Goal: Information Seeking & Learning: Compare options

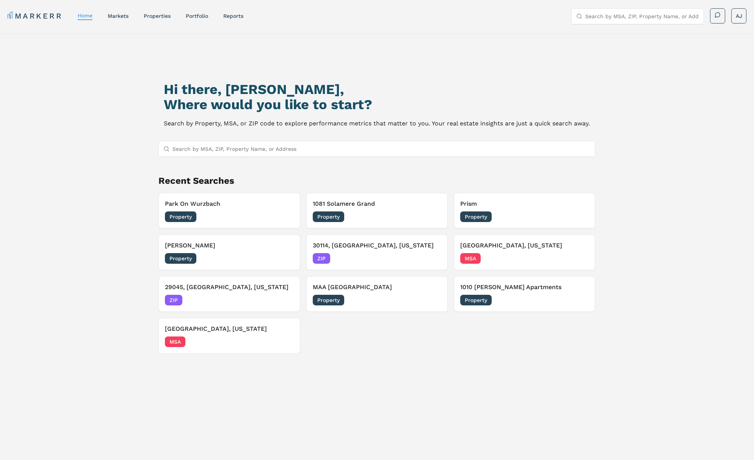
click at [211, 207] on h3 "Park On Wurzbach" at bounding box center [229, 203] width 129 height 9
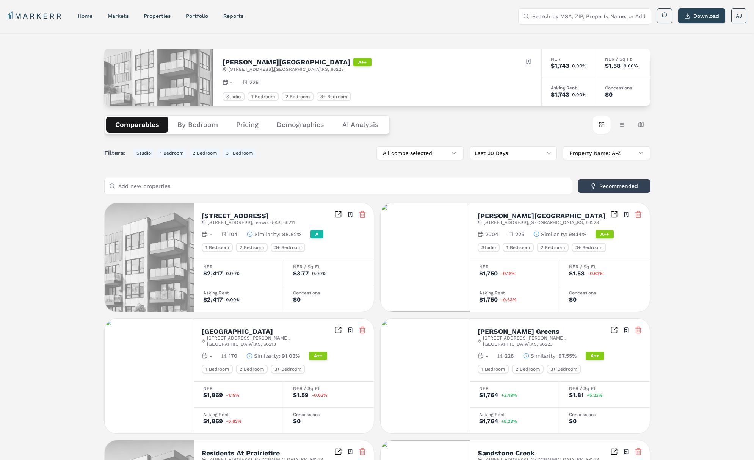
click at [196, 133] on div "Comparables By Bedroom Pricing Demographics AI Analysis" at bounding box center [246, 124] width 285 height 19
click at [199, 128] on button "By Bedroom" at bounding box center [197, 125] width 59 height 16
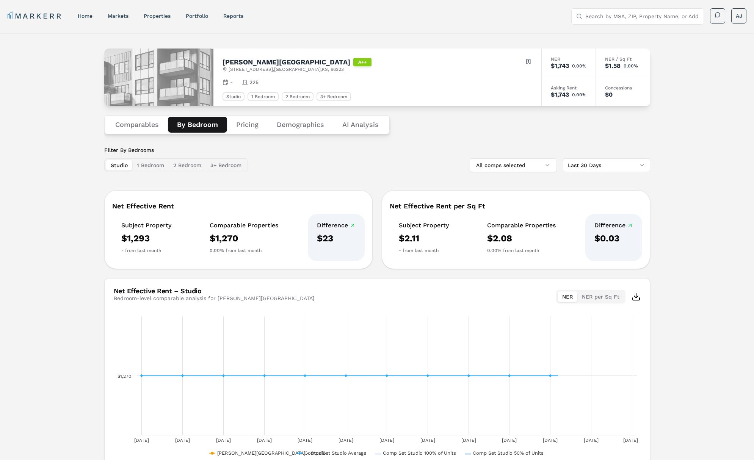
scroll to position [42, 0]
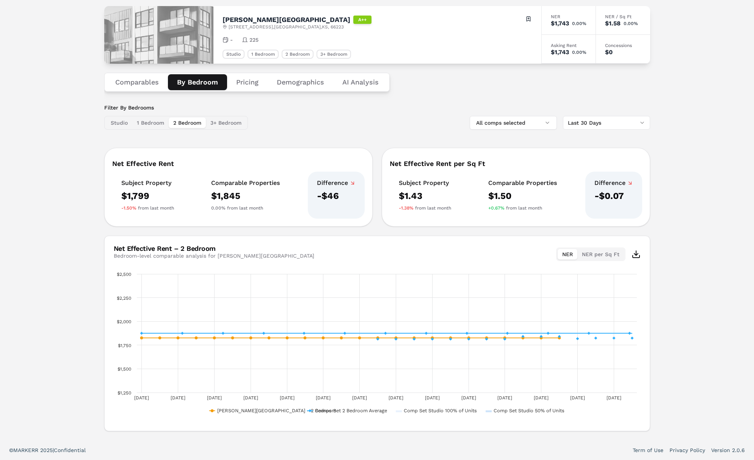
drag, startPoint x: 181, startPoint y: 123, endPoint x: 190, endPoint y: 135, distance: 15.2
click at [181, 123] on button "2 Bedroom" at bounding box center [187, 123] width 37 height 11
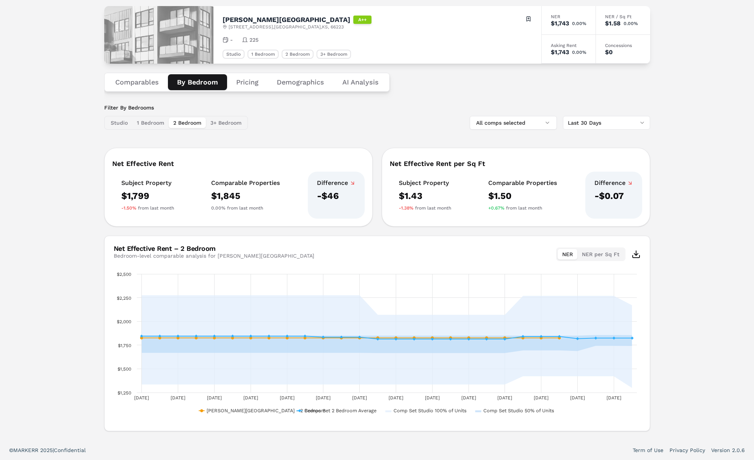
click at [139, 118] on button "1 Bedroom" at bounding box center [150, 123] width 36 height 11
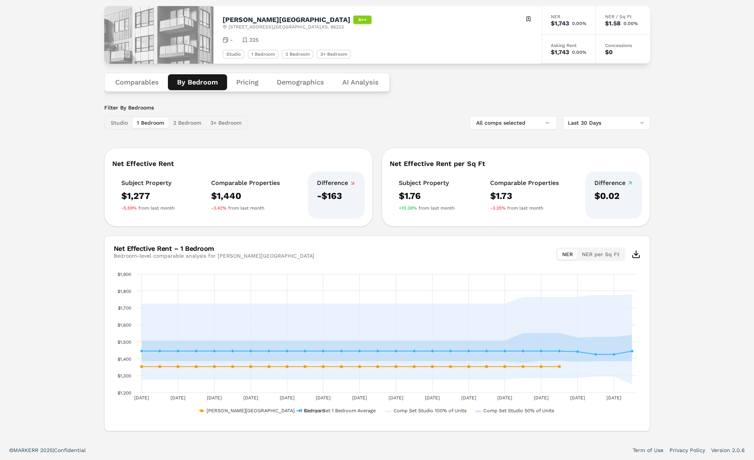
click at [220, 118] on button "3+ Bedroom" at bounding box center [226, 123] width 40 height 11
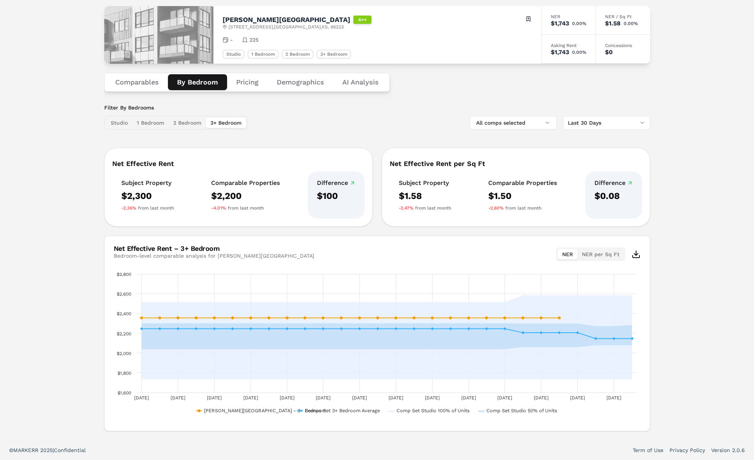
drag, startPoint x: 223, startPoint y: 20, endPoint x: 226, endPoint y: 21, distance: 3.9
click at [223, 21] on h2 "Carson Street Towers" at bounding box center [287, 19] width 128 height 7
click at [232, 20] on h2 "Carson Street Towers" at bounding box center [287, 19] width 128 height 7
click at [282, 18] on h2 "Carson Street Towers" at bounding box center [287, 19] width 128 height 7
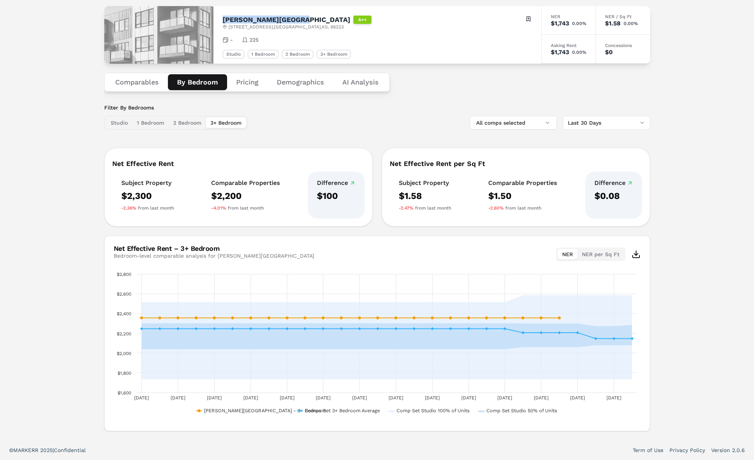
copy h2 "Carson Street Towers"
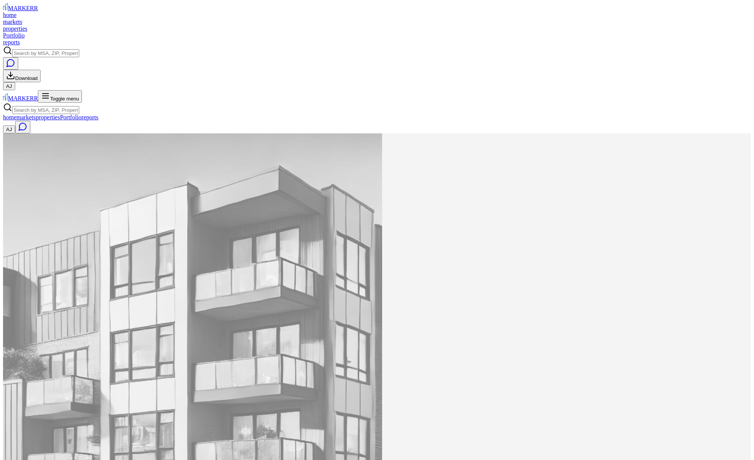
drag, startPoint x: 234, startPoint y: 64, endPoint x: 266, endPoint y: 64, distance: 31.8
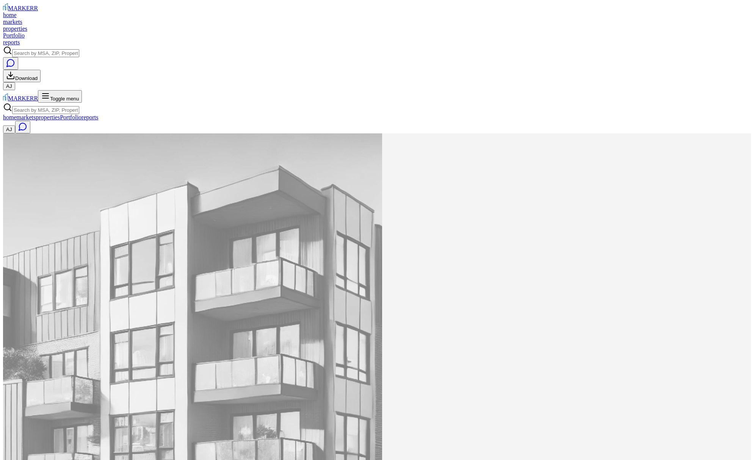
copy h2 "Realm Patterson Place"
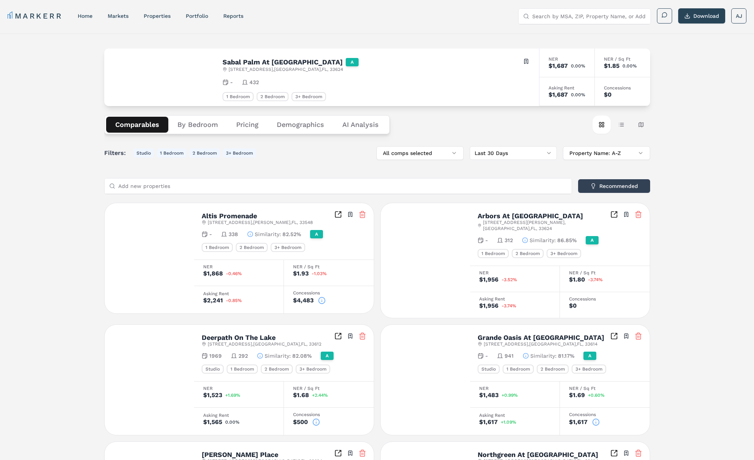
click at [228, 63] on h2 "Sabal Palm At [GEOGRAPHIC_DATA]" at bounding box center [283, 62] width 120 height 7
drag, startPoint x: 228, startPoint y: 63, endPoint x: 248, endPoint y: 63, distance: 20.5
click at [233, 63] on h2 "Sabal Palm At Carrollwood" at bounding box center [283, 62] width 120 height 7
click at [277, 62] on h2 "Sabal Palm At Carrollwood" at bounding box center [283, 62] width 120 height 7
copy h2 "Sabal Palm At Carrollwood"
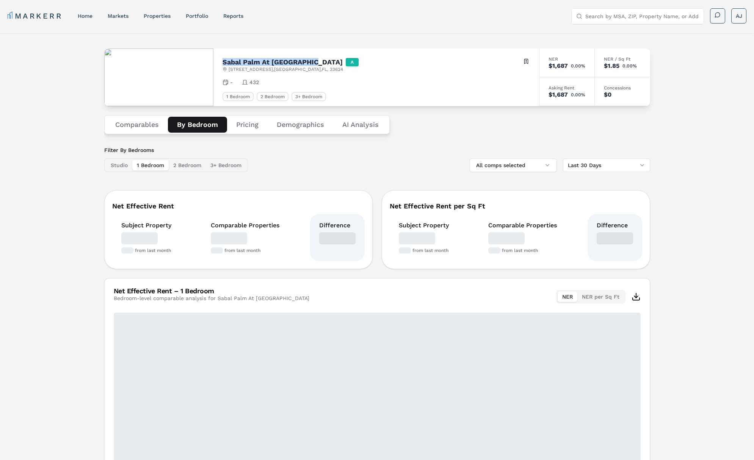
click at [196, 129] on button "By Bedroom" at bounding box center [197, 125] width 59 height 16
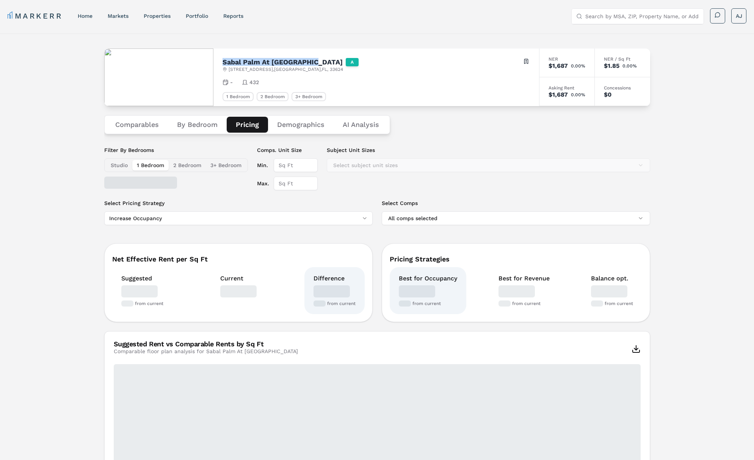
drag, startPoint x: 250, startPoint y: 128, endPoint x: 260, endPoint y: 129, distance: 10.3
click at [250, 128] on button "Pricing" at bounding box center [247, 125] width 41 height 16
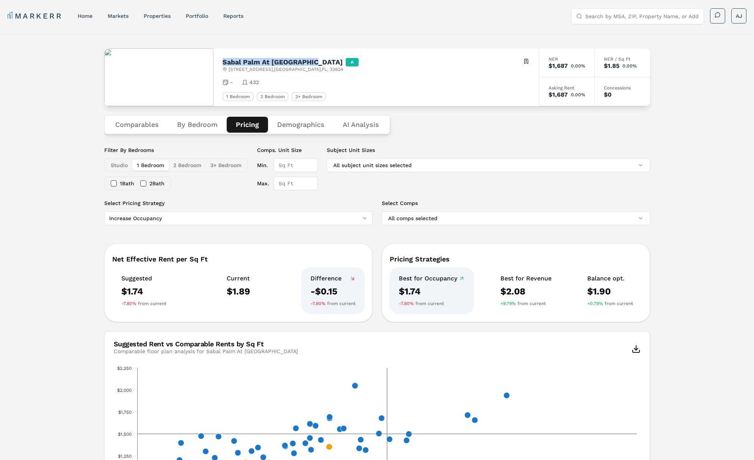
click at [299, 125] on button "Demographics" at bounding box center [301, 125] width 66 height 16
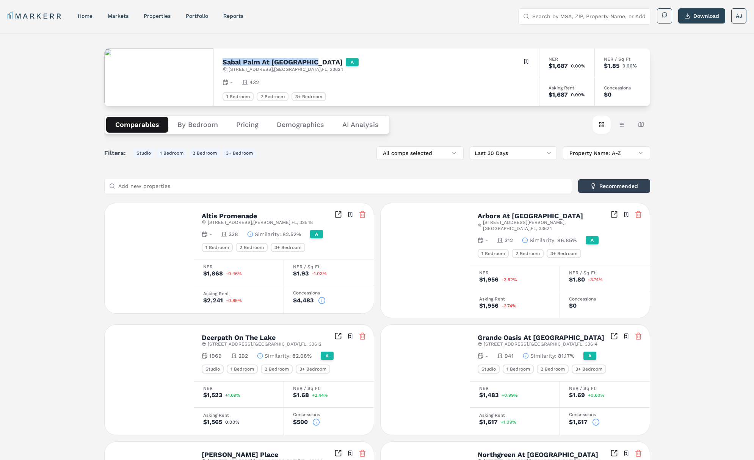
drag, startPoint x: 131, startPoint y: 129, endPoint x: 146, endPoint y: 129, distance: 15.2
click at [131, 129] on button "Comparables" at bounding box center [137, 125] width 62 height 16
click at [262, 62] on h2 "Sabal Palm At Carrollwood" at bounding box center [283, 62] width 120 height 7
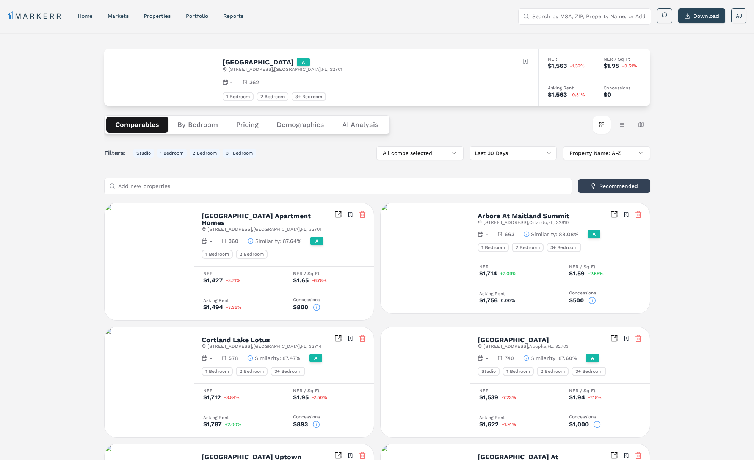
click at [187, 126] on button "By Bedroom" at bounding box center [197, 125] width 59 height 16
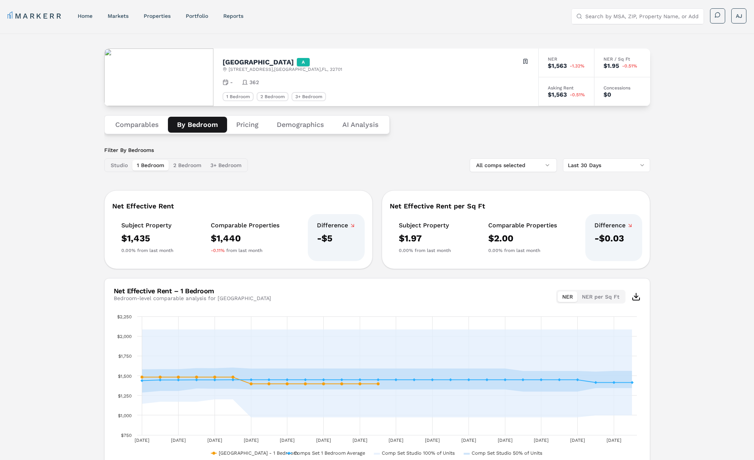
click at [230, 59] on h2 "Central Park" at bounding box center [258, 62] width 71 height 7
click at [235, 67] on span "525 One Center Blvd , Altamonte Springs , FL , 32701" at bounding box center [286, 69] width 114 height 6
copy div "525 One Center Blvd , Altamonte Springs , FL , 32701"
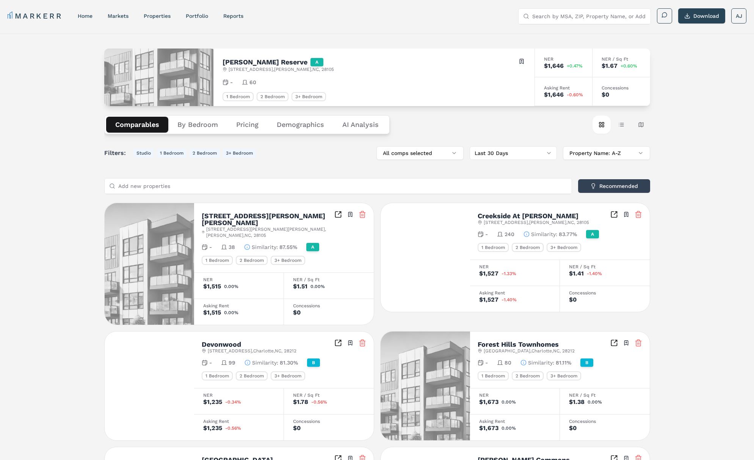
click at [240, 62] on h2 "[PERSON_NAME] Reserve" at bounding box center [265, 62] width 85 height 7
click at [240, 62] on h2 "Matthews Reserve" at bounding box center [265, 62] width 85 height 7
click at [238, 67] on span "1315 Cameron Village Dr , Matthews , NC , 28105" at bounding box center [281, 69] width 105 height 6
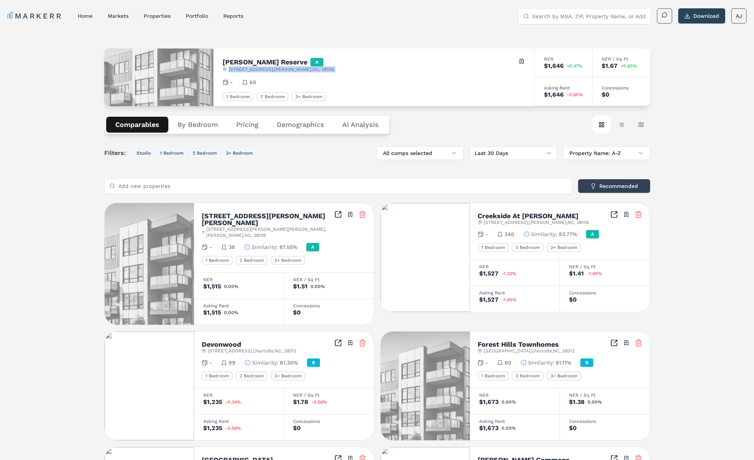
click at [238, 67] on span "1315 Cameron Village Dr , Matthews , NC , 28105" at bounding box center [281, 69] width 105 height 6
copy div "1315 Cameron Village Dr , Matthews , NC , 28105"
drag, startPoint x: 204, startPoint y: 126, endPoint x: 282, endPoint y: 88, distance: 87.3
click at [205, 126] on button "By Bedroom" at bounding box center [197, 125] width 59 height 16
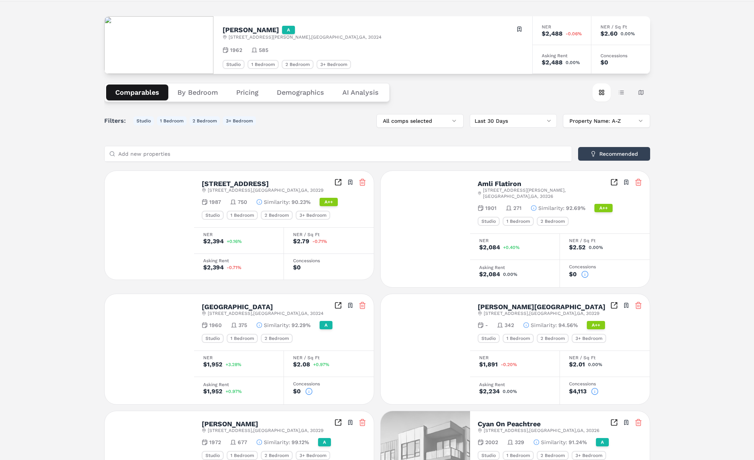
scroll to position [34, 0]
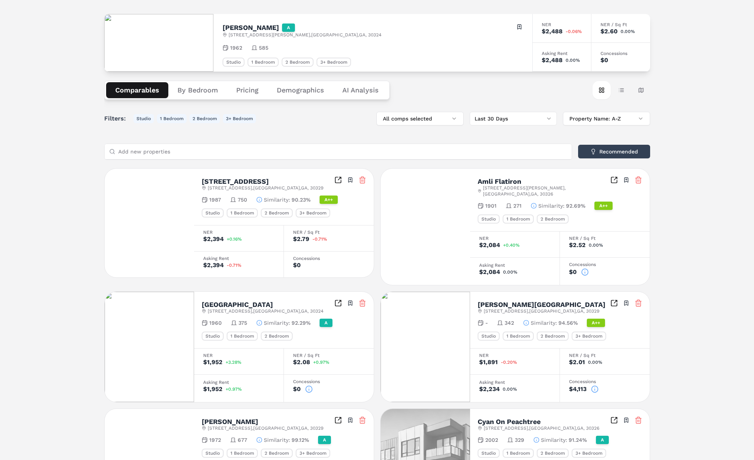
click at [199, 88] on button "By Bedroom" at bounding box center [197, 90] width 59 height 16
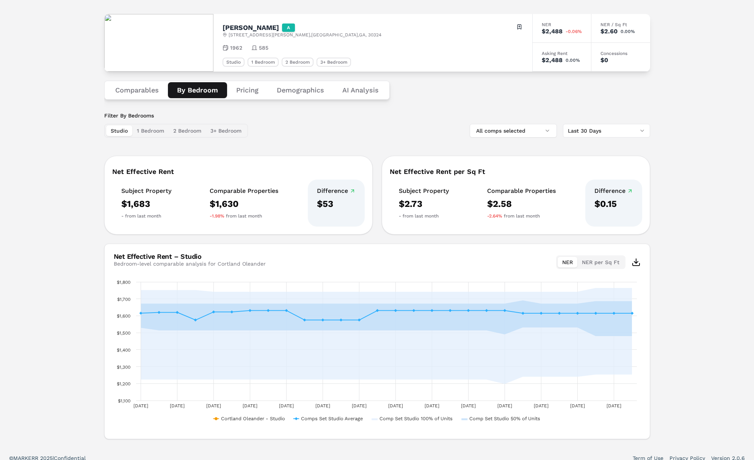
click at [238, 27] on h2 "[PERSON_NAME]" at bounding box center [251, 27] width 56 height 7
copy h2 "[PERSON_NAME]"
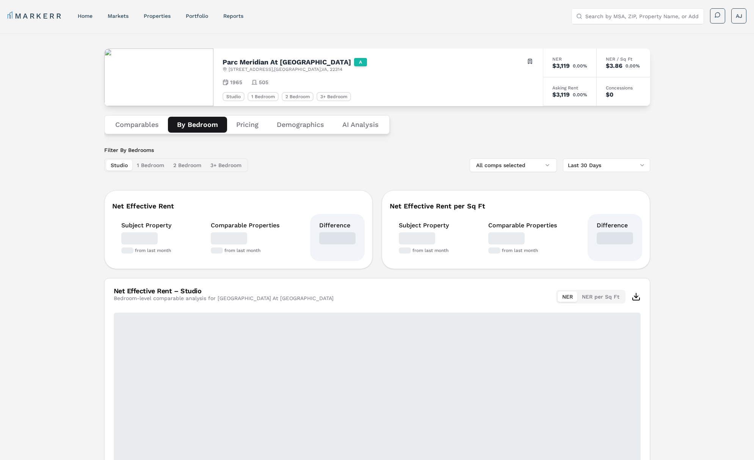
drag, startPoint x: 194, startPoint y: 132, endPoint x: 198, endPoint y: 129, distance: 4.8
click at [194, 132] on button "By Bedroom" at bounding box center [197, 125] width 59 height 16
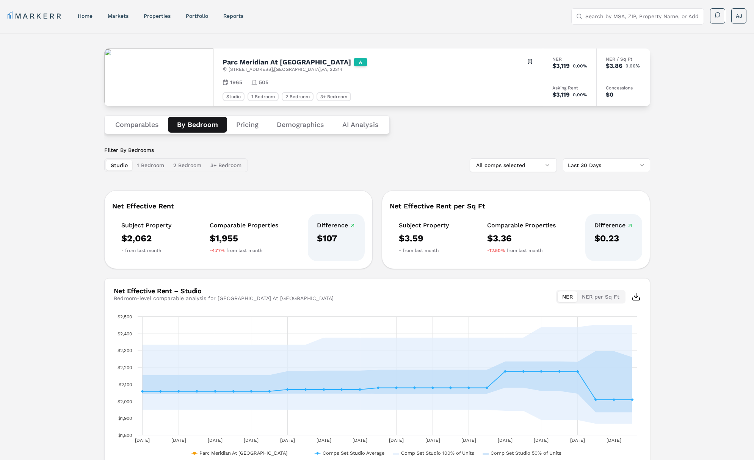
click at [249, 62] on h2 "Parc Meridian At Eisenhower Station" at bounding box center [287, 62] width 129 height 7
click at [249, 62] on h2 "Parc Meridian At [GEOGRAPHIC_DATA]" at bounding box center [287, 62] width 129 height 7
copy h2 "Parc Meridian At [GEOGRAPHIC_DATA]"
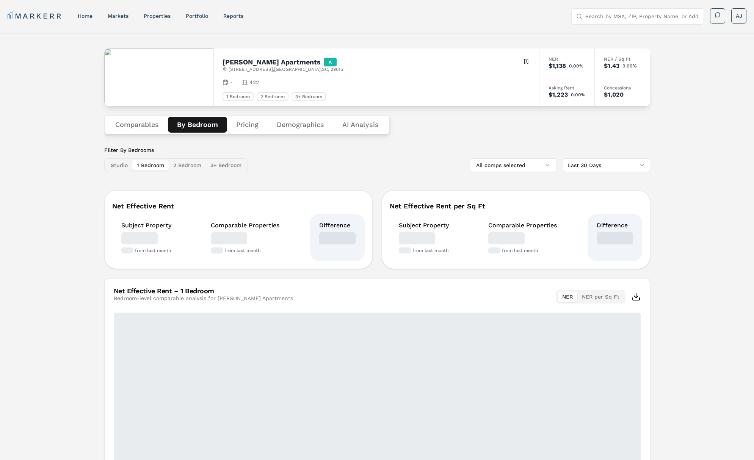
click at [194, 126] on button "By Bedroom" at bounding box center [197, 125] width 59 height 16
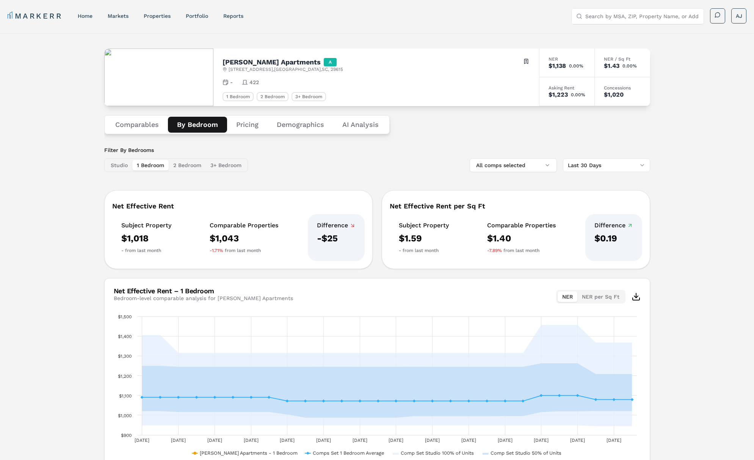
click at [235, 62] on h2 "[PERSON_NAME] Apartments" at bounding box center [272, 62] width 98 height 7
copy h2 "[PERSON_NAME] Apartments"
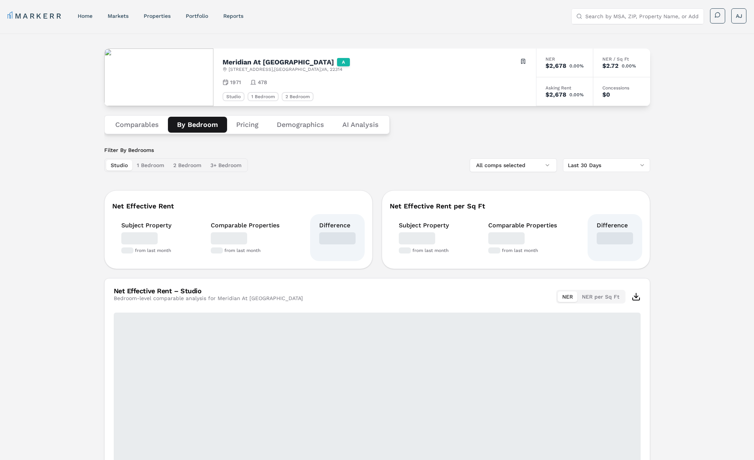
click at [191, 122] on button "By Bedroom" at bounding box center [197, 125] width 59 height 16
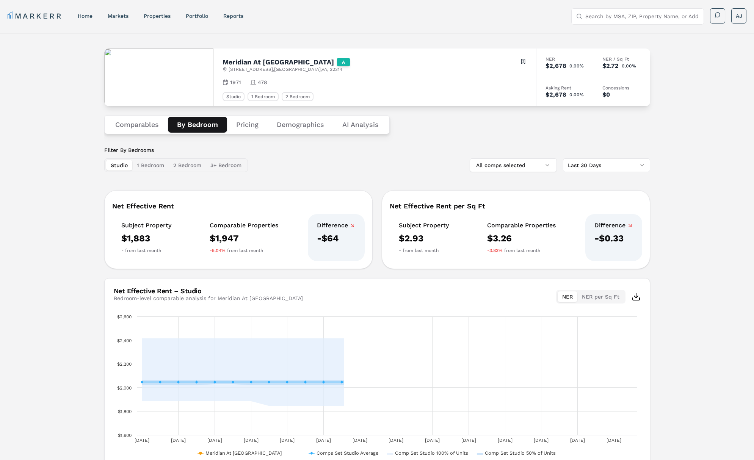
click at [259, 60] on h2 "Meridian At [GEOGRAPHIC_DATA]" at bounding box center [278, 62] width 111 height 7
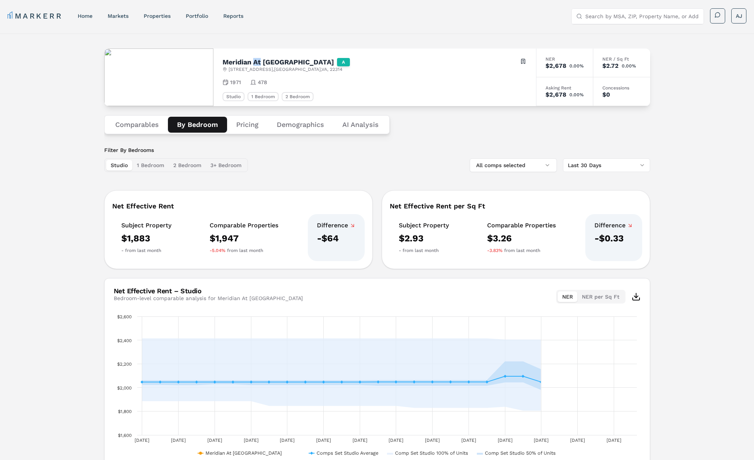
click at [259, 60] on h2 "Meridian At [GEOGRAPHIC_DATA]" at bounding box center [278, 62] width 111 height 7
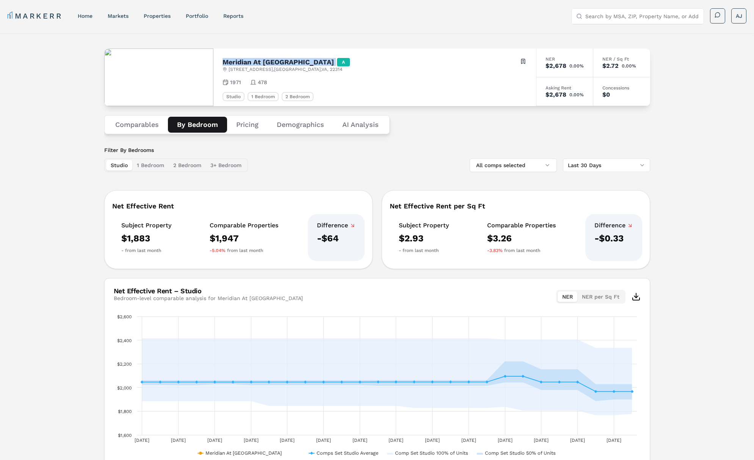
click at [259, 60] on h2 "Meridian At [GEOGRAPHIC_DATA]" at bounding box center [278, 62] width 111 height 7
copy h2 "Meridian At [GEOGRAPHIC_DATA]"
